Goal: Transaction & Acquisition: Register for event/course

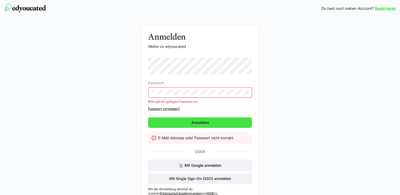
click at [204, 124] on span "Anmelden" at bounding box center [200, 122] width 19 height 5
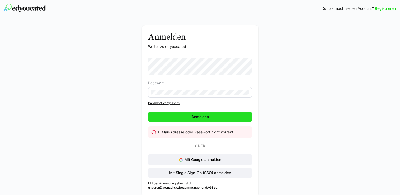
click at [206, 117] on span "Anmelden" at bounding box center [200, 116] width 19 height 5
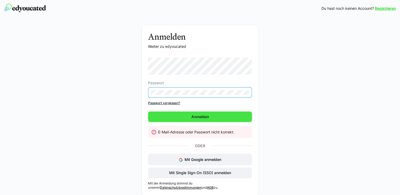
click at [201, 117] on span "Anmelden" at bounding box center [200, 116] width 19 height 5
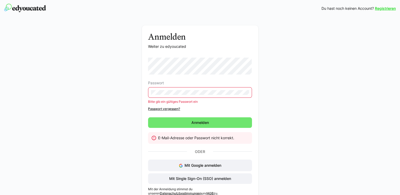
click at [176, 108] on link "Passwort vergessen?" at bounding box center [200, 109] width 104 height 4
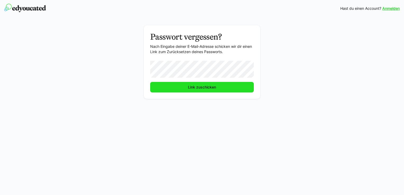
click at [208, 87] on span "Link zuschicken" at bounding box center [202, 87] width 30 height 5
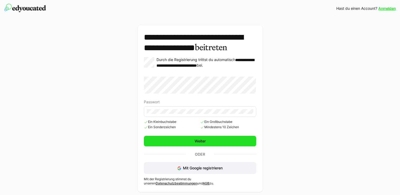
click at [204, 144] on span "Weiter" at bounding box center [200, 141] width 13 height 5
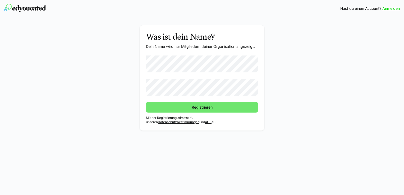
click at [262, 94] on div "Was ist dein Name? Dein Name wird nur Mitgliedern deiner Organisation angezeigt…" at bounding box center [202, 77] width 125 height 105
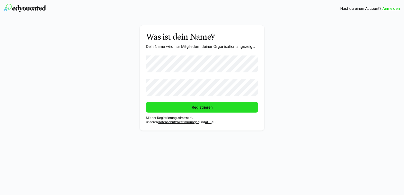
click at [198, 106] on span "Registrieren" at bounding box center [202, 107] width 22 height 5
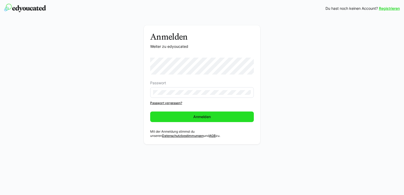
click at [203, 117] on span "Anmelden" at bounding box center [202, 116] width 19 height 5
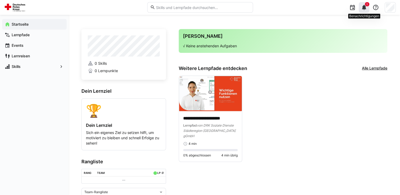
click at [366, 6] on span "1" at bounding box center [367, 4] width 4 height 4
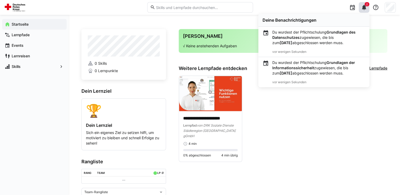
click at [327, 38] on p "Du wurdest der Pflichtschulung Grundlagen des Datenschutzes zugewiesen, die bis…" at bounding box center [318, 38] width 93 height 16
click at [327, 38] on h3 "Deine Agenda" at bounding box center [283, 36] width 200 height 6
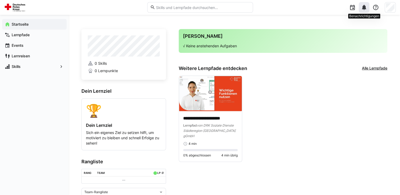
click at [366, 5] on eds-icon at bounding box center [364, 7] width 6 height 6
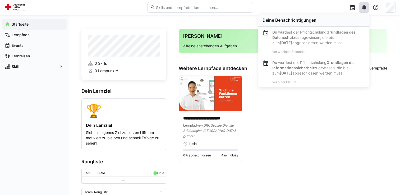
click at [317, 135] on div "**********" at bounding box center [283, 119] width 209 height 87
